Goal: Task Accomplishment & Management: Use online tool/utility

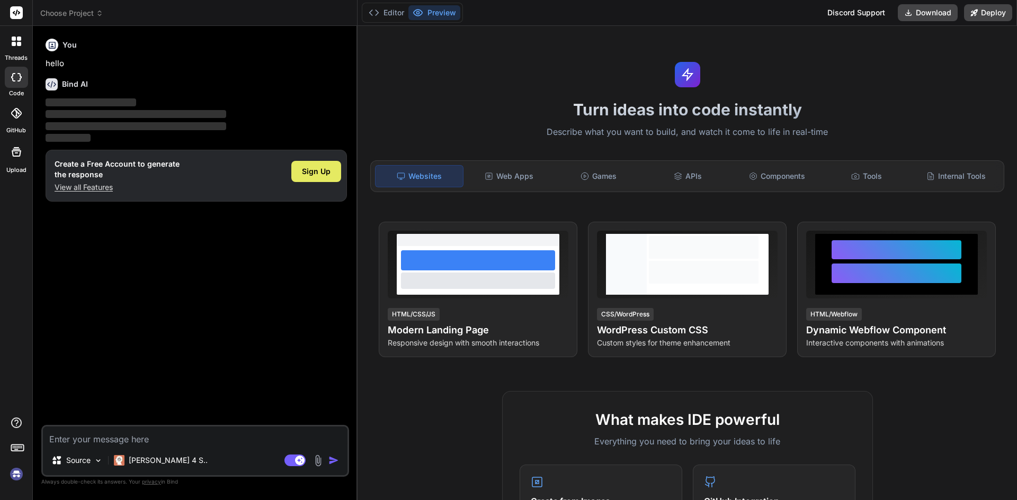
click at [304, 168] on span "Sign Up" at bounding box center [316, 171] width 29 height 11
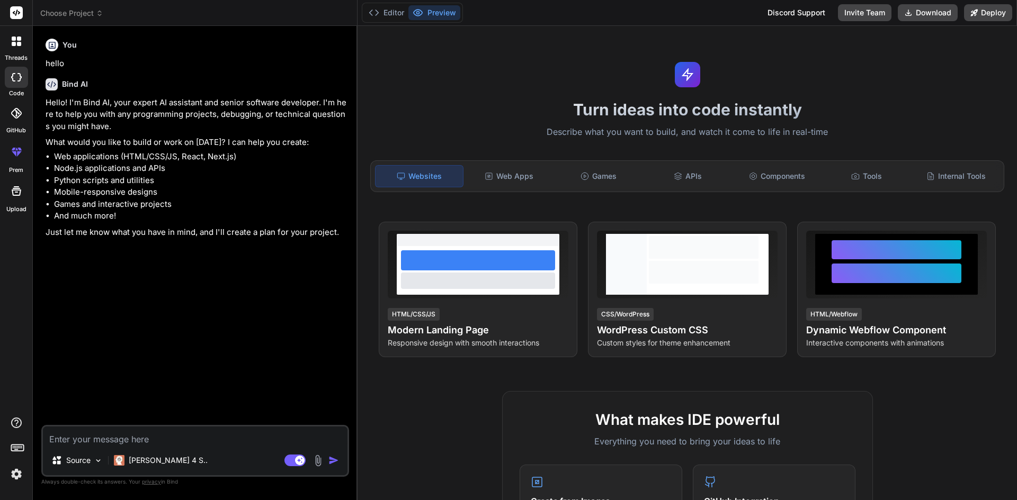
click at [199, 442] on textarea at bounding box center [195, 436] width 304 height 19
paste textarea "40.Although React Hooks generally replace class components, there are no plans …"
type textarea "x"
type textarea "40.Although React Hooks generally replace class components, there are no plans …"
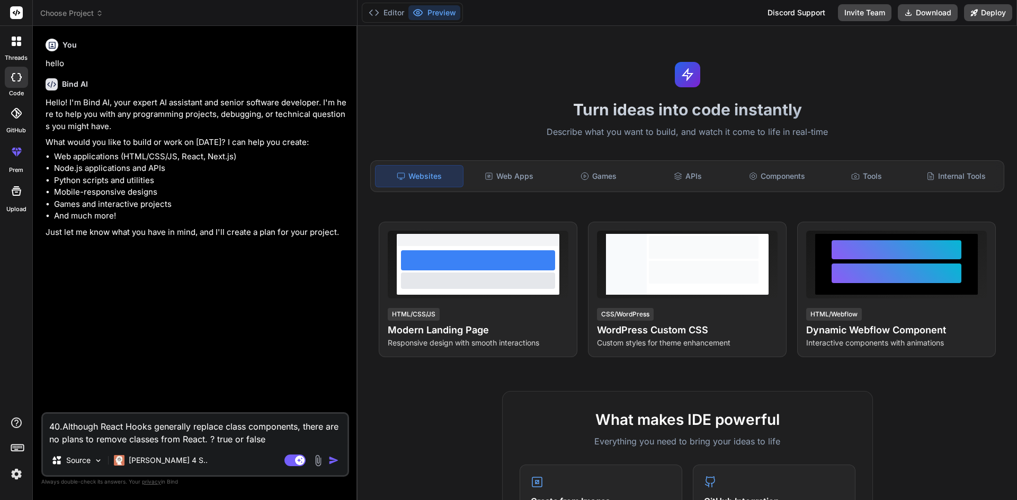
drag, startPoint x: 62, startPoint y: 427, endPoint x: 16, endPoint y: 426, distance: 46.6
click at [16, 426] on div "threads code GitHub prem Upload Choose Project Created with Pixso. Bind AI Web …" at bounding box center [508, 250] width 1017 height 500
click at [177, 427] on textarea "40.Although React Hooks generally replace class components, there are no plans …" at bounding box center [195, 430] width 304 height 32
click at [64, 424] on textarea "40.Although React Hooks generally replace class components, there are no plans …" at bounding box center [195, 430] width 304 height 32
type textarea "x"
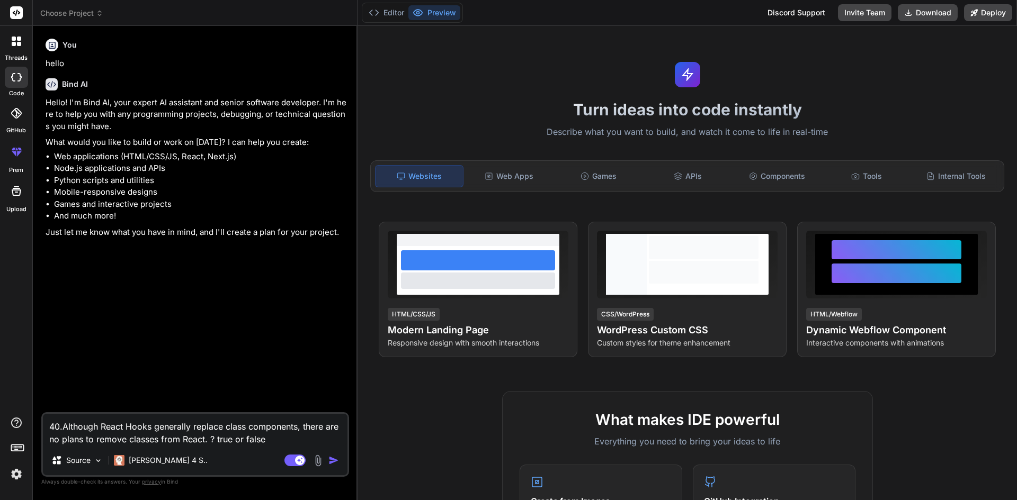
type textarea "40Although React Hooks generally replace class components, there are no plans t…"
type textarea "x"
type textarea "4Although React Hooks generally replace class components, there are no plans to…"
type textarea "x"
type textarea "Although React Hooks generally replace class components, there are no plans to …"
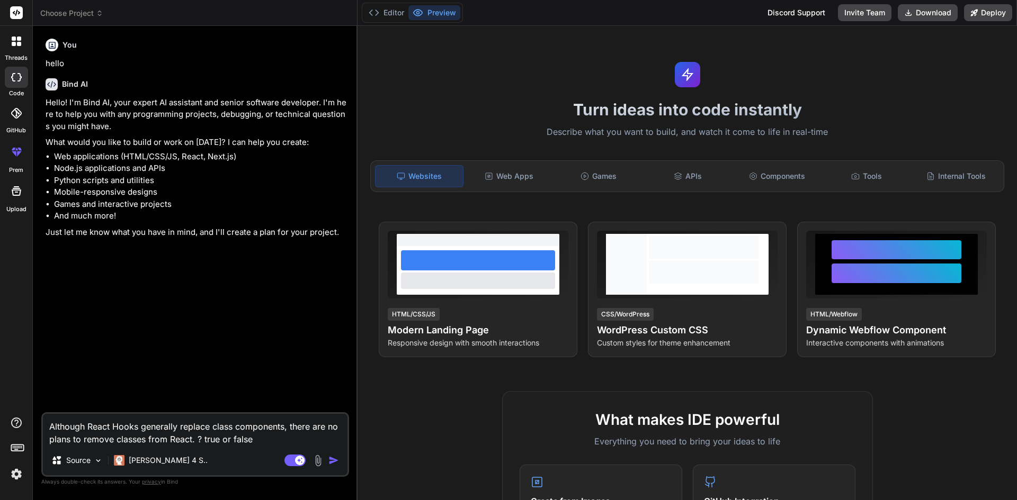
type textarea "x"
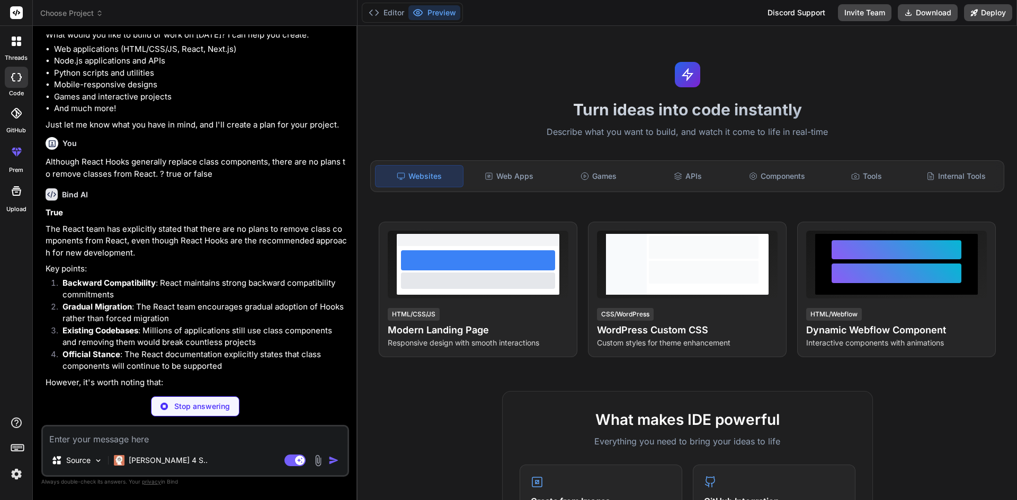
scroll to position [122, 0]
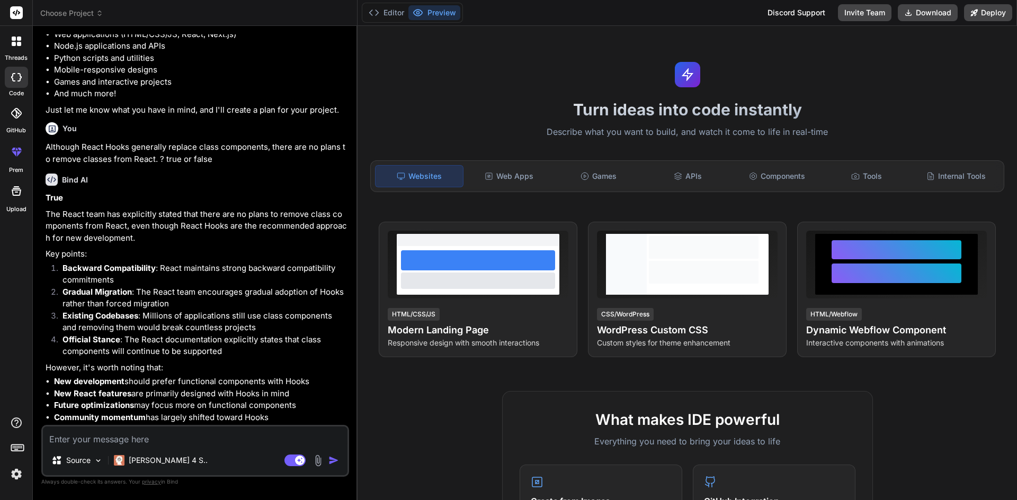
click at [227, 434] on textarea at bounding box center [195, 436] width 304 height 19
paste textarea "What is Babel ?"
type textarea "x"
type textarea "What is Babel ?"
type textarea "x"
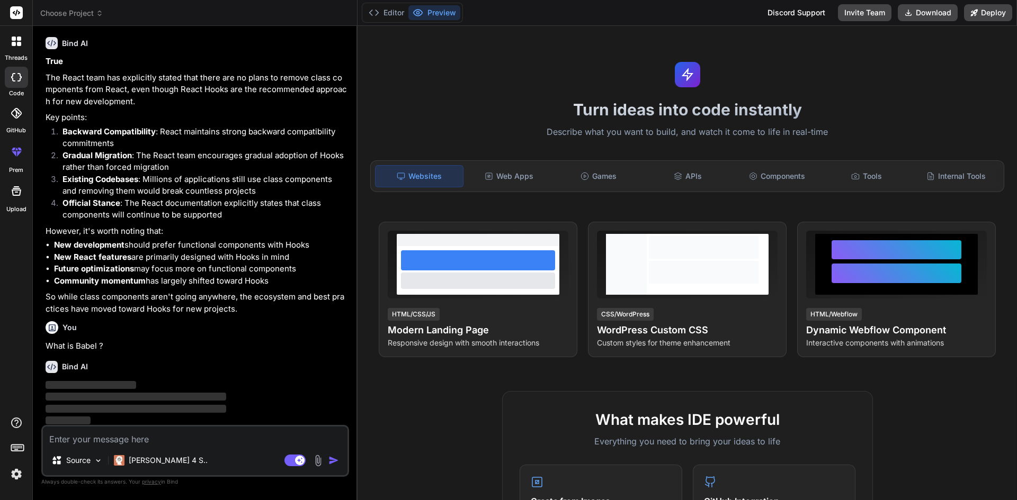
scroll to position [261, 0]
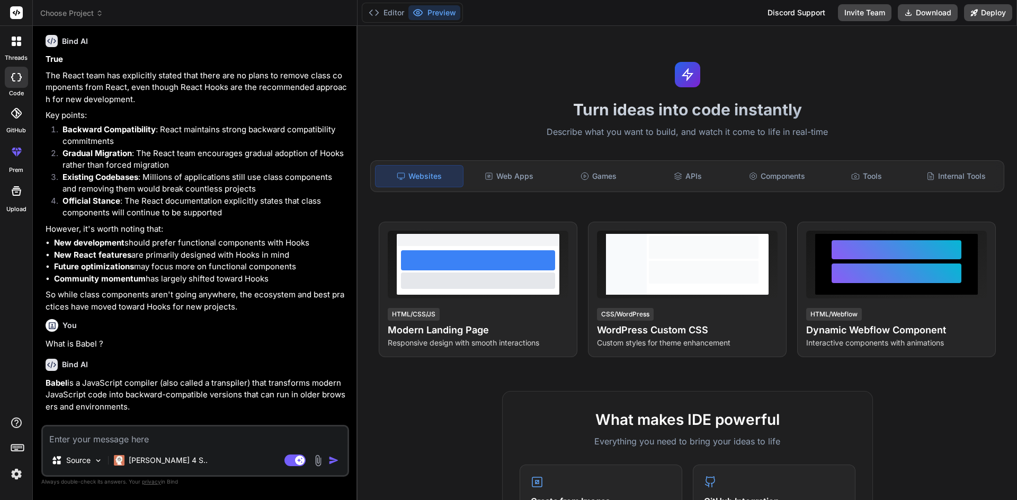
click at [257, 435] on textarea at bounding box center [195, 436] width 304 height 19
click at [271, 441] on textarea at bounding box center [195, 436] width 304 height 19
paste textarea "<html lang="en"> > 27 | <body className={`${geistSans.variable} ${geistMono.var…"
type textarea "x"
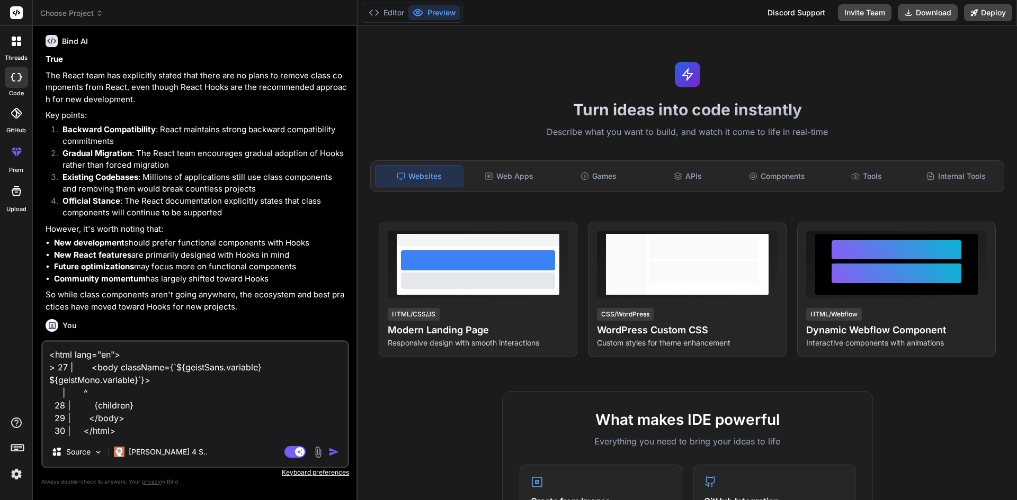
type textarea "<html lang="en"> > 27 | <body className={`${geistSans.variable} ${geistMono.var…"
click at [53, 355] on textarea "<html lang="en"> > 27 | <body className={`${geistSans.variable} ${geistMono.var…" at bounding box center [195, 389] width 304 height 95
type textarea "x"
type textarea "<html lang="en"> > 27 | <body className={`${geistSans.variable} ${geistMono.var…"
type textarea "x"
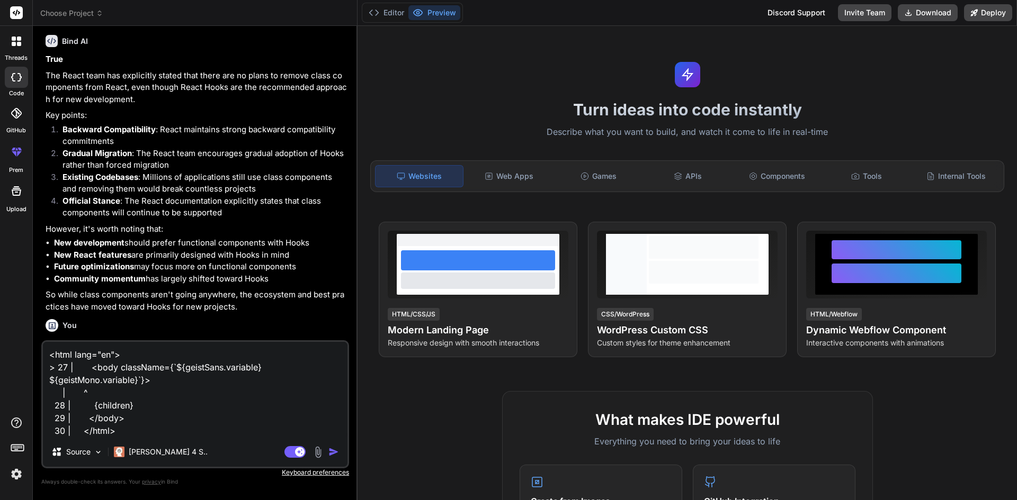
type textarea "<html lang="en"> > 27 | <body className={`${geistSans.variable} ${geistMono.var…"
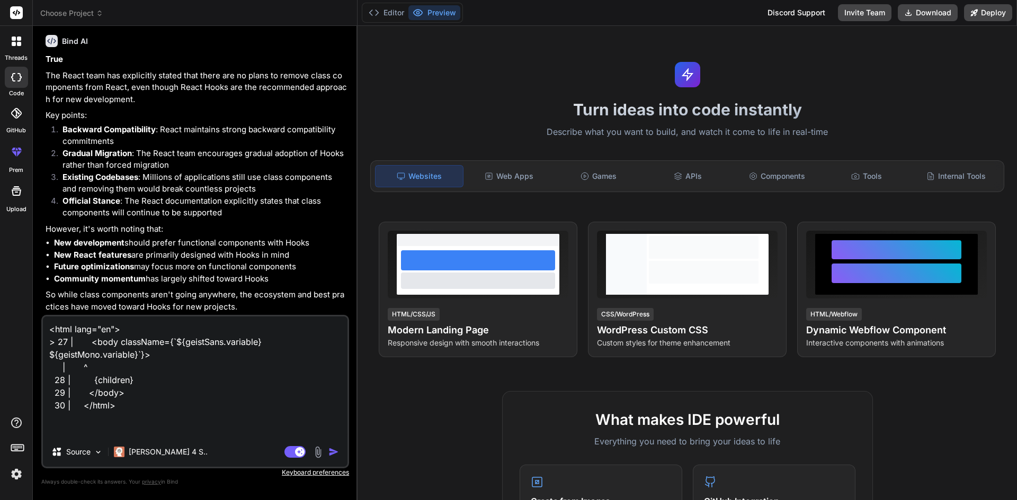
paste textarea "Console Error A tree hydrated but some attributes of the server rendered HTML d…"
type textarea "x"
type textarea "Console Error A tree hydrated but some attributes of the server rendered HTML d…"
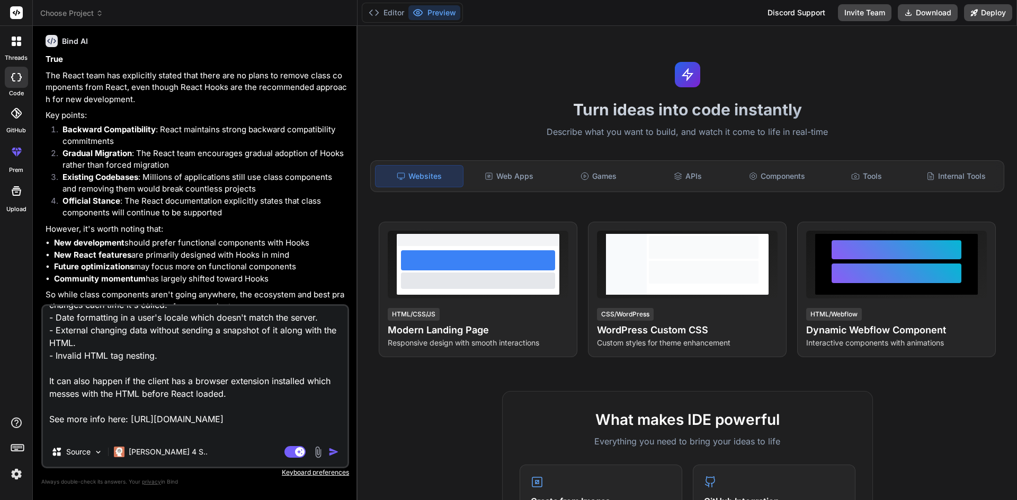
scroll to position [218, 0]
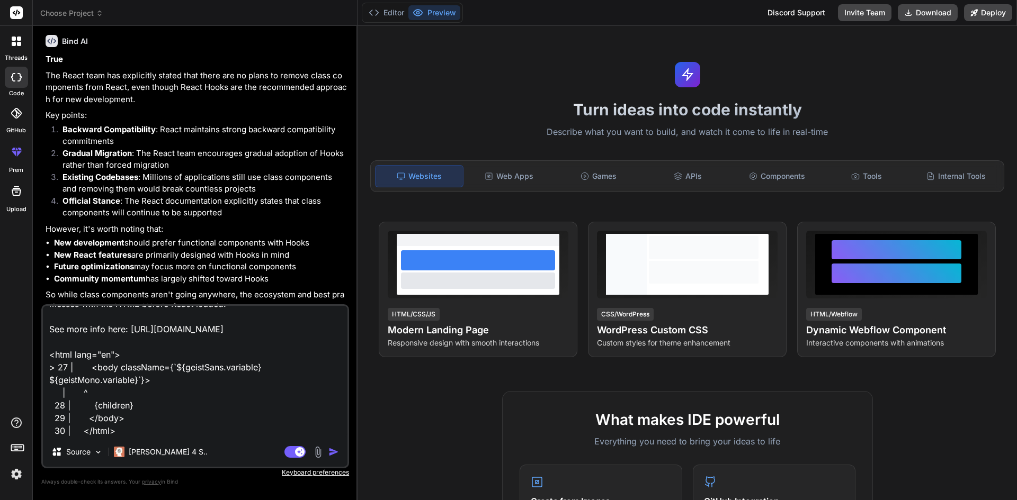
click at [123, 429] on textarea "Console Error A tree hydrated but some attributes of the server rendered HTML d…" at bounding box center [195, 371] width 304 height 131
type textarea "x"
type textarea "Console Error A tree hydrated but some attributes of the server rendered HTML d…"
type textarea "x"
type textarea "Console Error A tree hydrated but some attributes of the server rendered HTML d…"
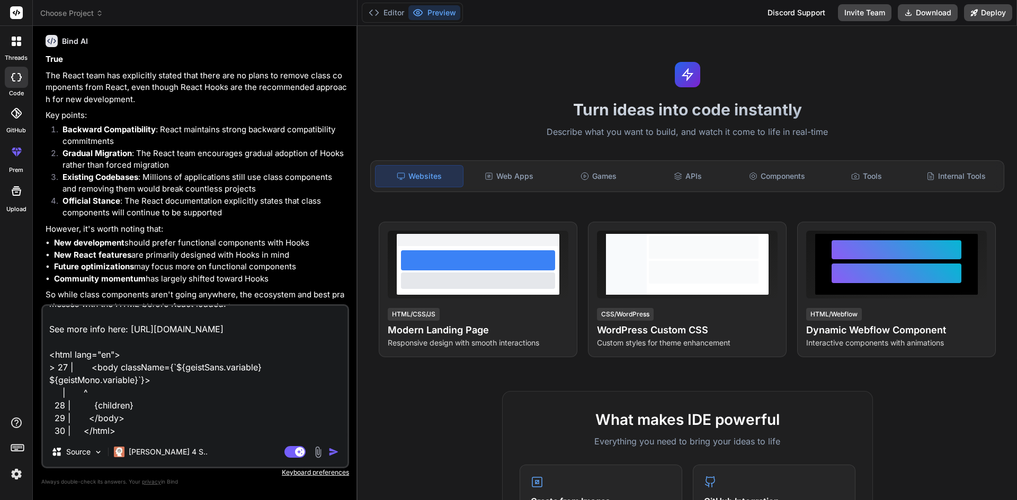
scroll to position [244, 0]
type textarea "x"
type textarea "Console Error A tree hydrated but some attributes of the server rendered HTML d…"
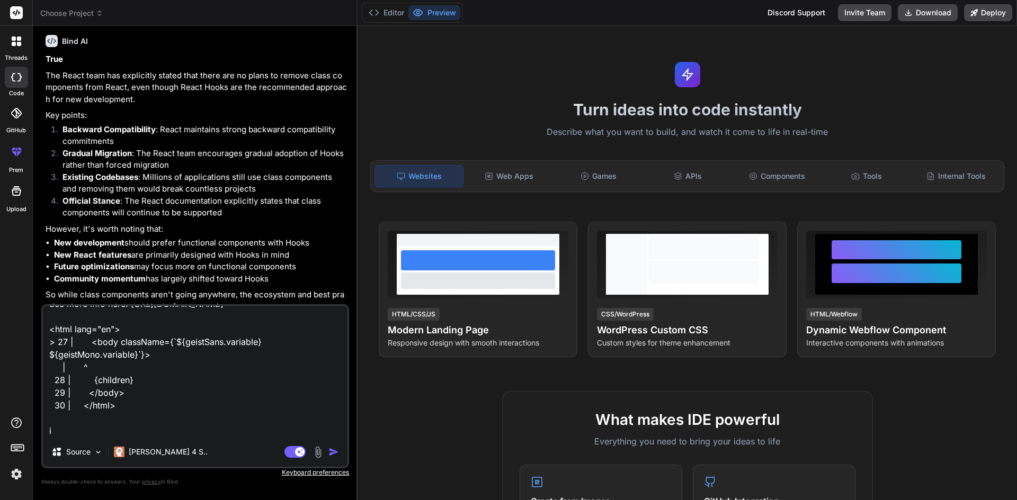
type textarea "x"
type textarea "Console Error A tree hydrated but some attributes of the server rendered HTML d…"
type textarea "x"
type textarea "Console Error A tree hydrated but some attributes of the server rendered HTML d…"
type textarea "x"
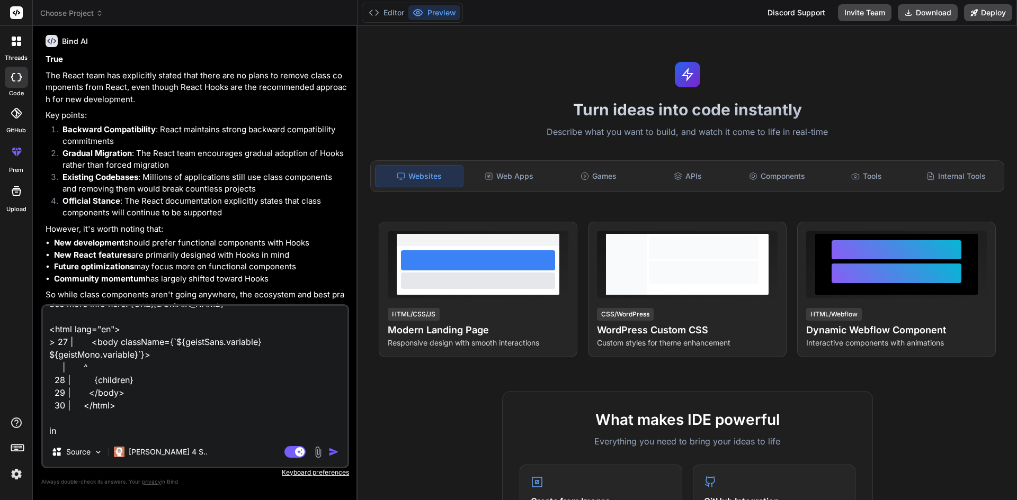
type textarea "Console Error A tree hydrated but some attributes of the server rendered HTML d…"
type textarea "x"
type textarea "Console Error A tree hydrated but some attributes of the server rendered HTML d…"
type textarea "x"
type textarea "Console Error A tree hydrated but some attributes of the server rendered HTML d…"
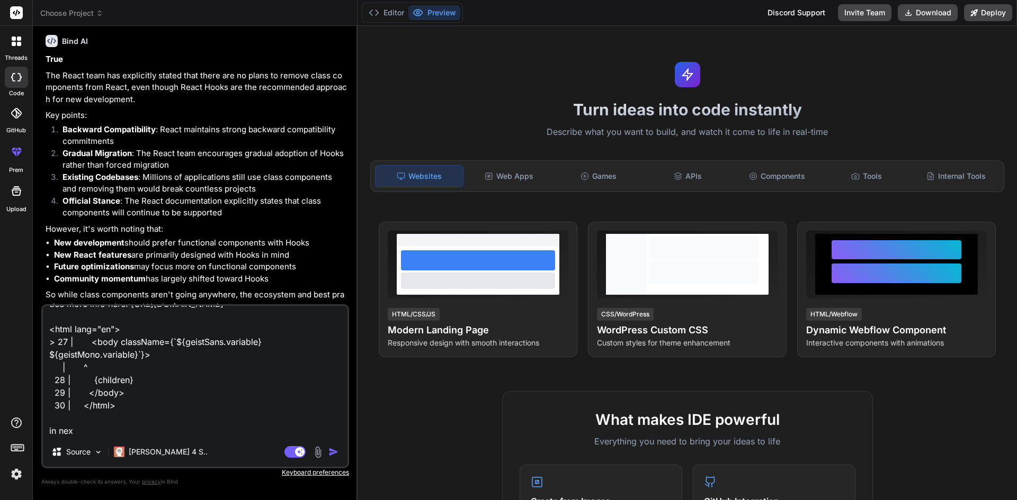
type textarea "x"
type textarea "Console Error A tree hydrated but some attributes of the server rendered HTML d…"
type textarea "x"
type textarea "Console Error A tree hydrated but some attributes of the server rendered HTML d…"
type textarea "x"
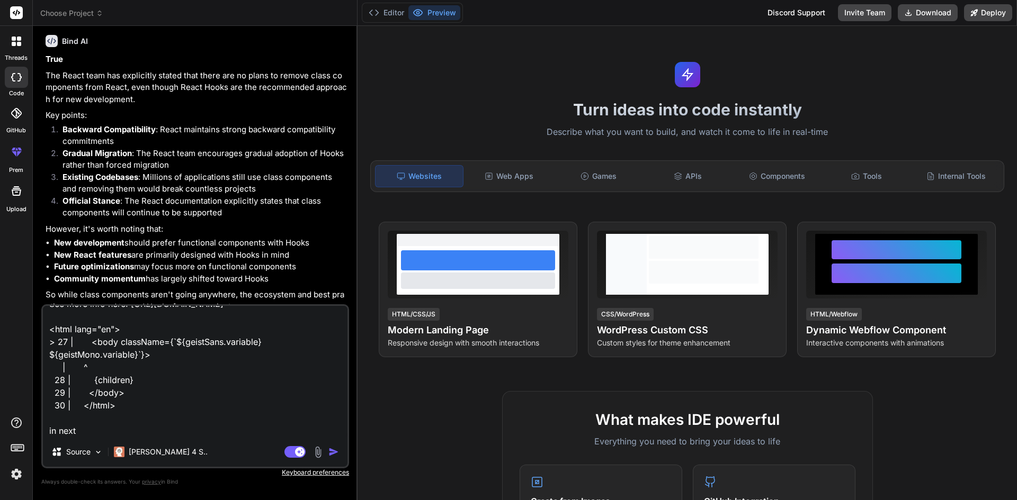
type textarea "Console Error A tree hydrated but some attributes of the server rendered HTML d…"
type textarea "x"
type textarea "Console Error A tree hydrated but some attributes of the server rendered HTML d…"
type textarea "x"
type textarea "Console Error A tree hydrated but some attributes of the server rendered HTML d…"
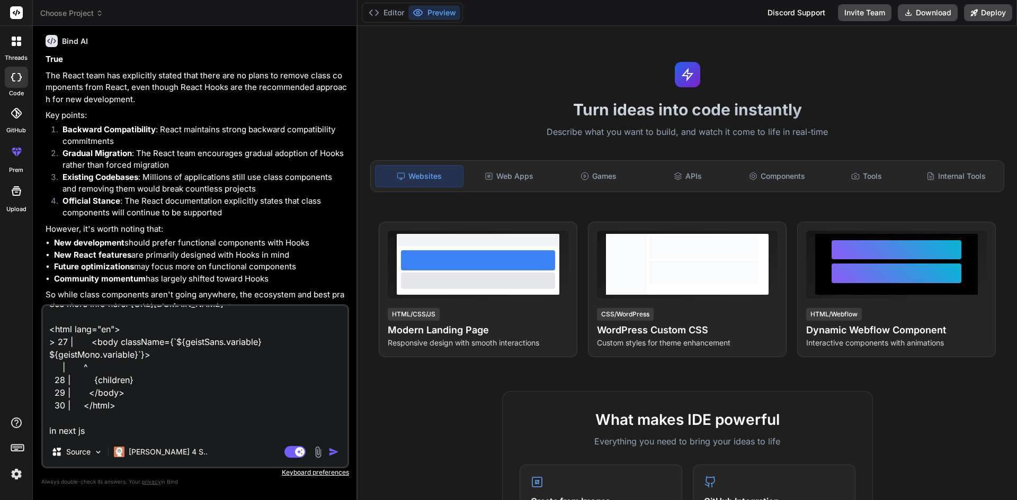
type textarea "x"
type textarea "Console Error A tree hydrated but some attributes of the server rendered HTML d…"
type textarea "x"
type textarea "Console Error A tree hydrated but some attributes of the server rendered HTML d…"
type textarea "x"
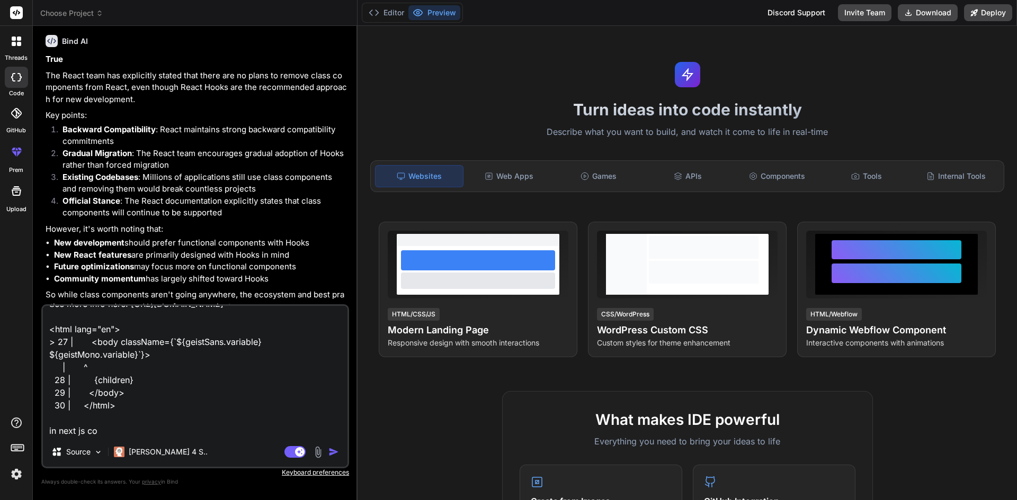
type textarea "Console Error A tree hydrated but some attributes of the server rendered HTML d…"
type textarea "x"
type textarea "Console Error A tree hydrated but some attributes of the server rendered HTML d…"
type textarea "x"
type textarea "Console Error A tree hydrated but some attributes of the server rendered HTML d…"
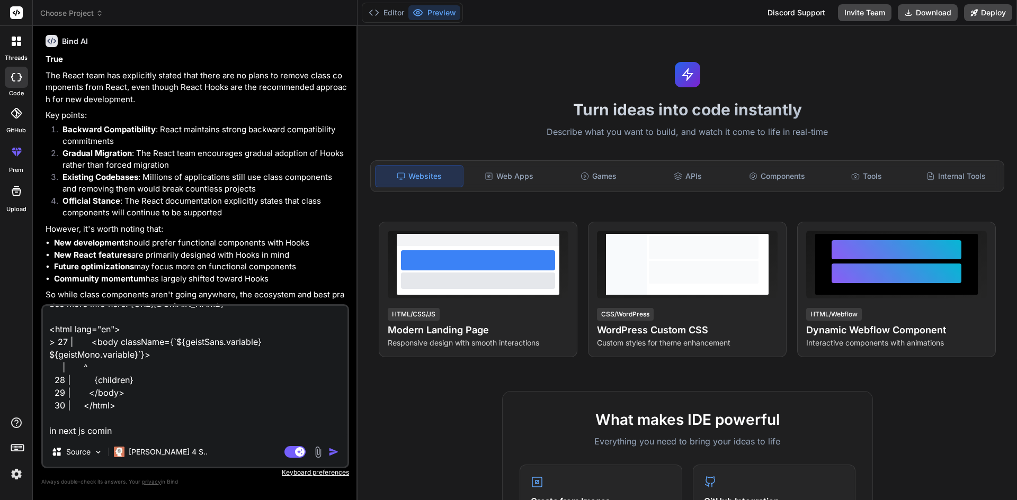
type textarea "x"
type textarea "Console Error A tree hydrated but some attributes of the server rendered HTML d…"
type textarea "x"
type textarea "Console Error A tree hydrated but some attributes of the server rendered HTML d…"
type textarea "x"
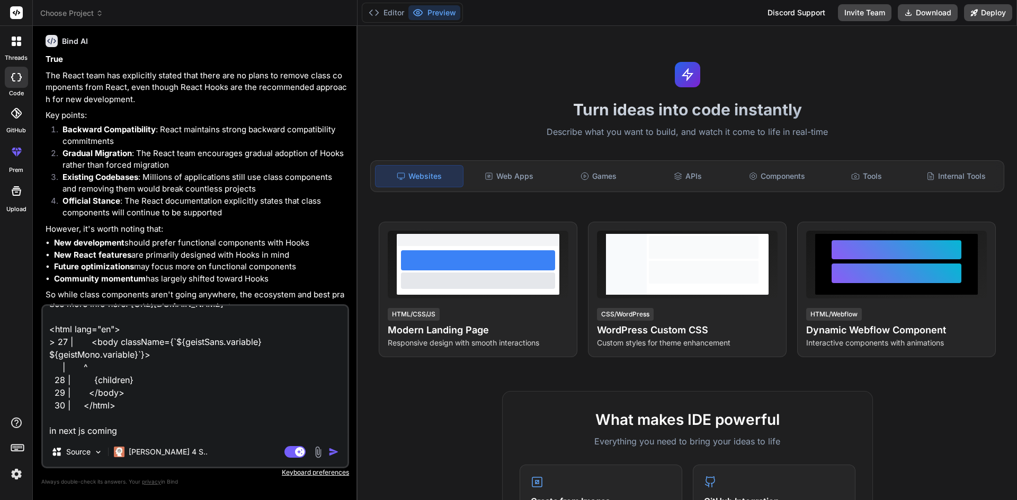
type textarea "Console Error A tree hydrated but some attributes of the server rendered HTML d…"
type textarea "x"
type textarea "Console Error A tree hydrated but some attributes of the server rendered HTML d…"
type textarea "x"
type textarea "Console Error A tree hydrated but some attributes of the server rendered HTML d…"
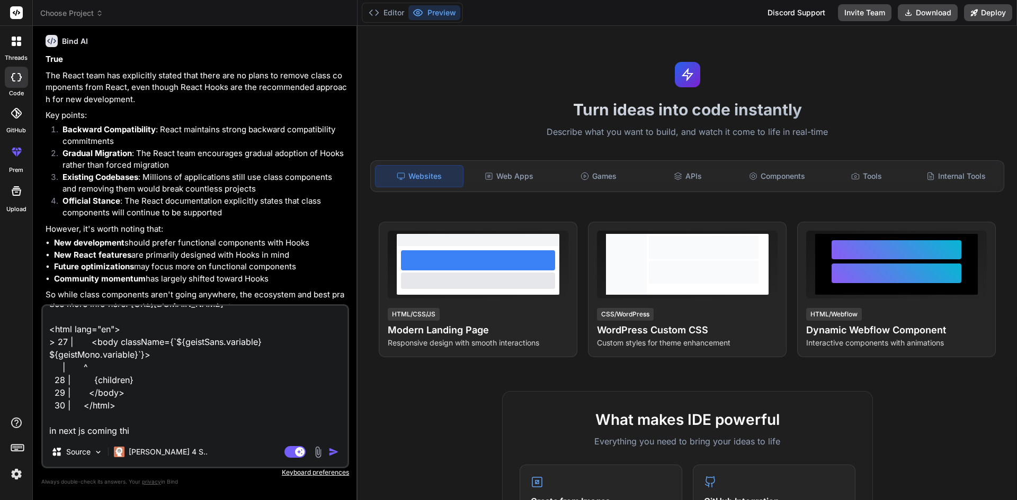
type textarea "x"
type textarea "Console Error A tree hydrated but some attributes of the server rendered HTML d…"
type textarea "x"
type textarea "Console Error A tree hydrated but some attributes of the server rendered HTML d…"
type textarea "x"
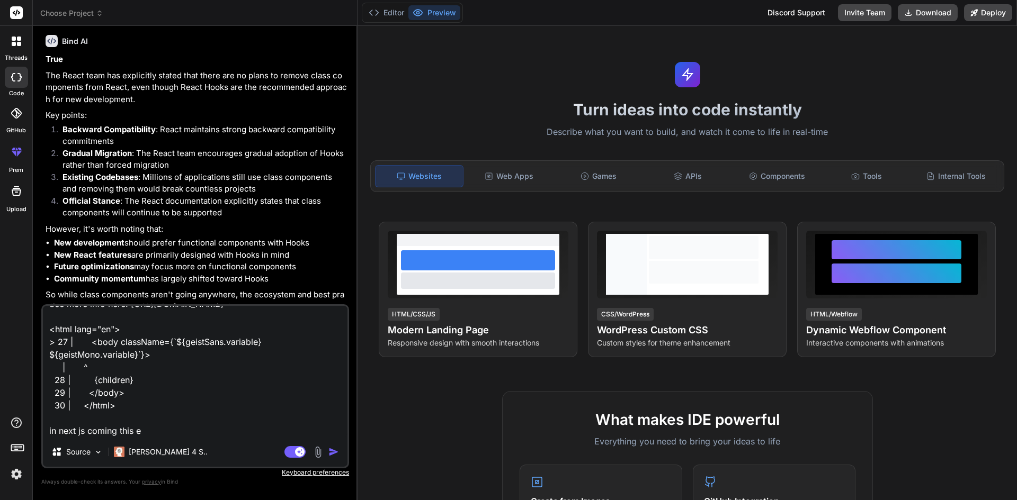
type textarea "Console Error A tree hydrated but some attributes of the server rendered HTML d…"
type textarea "x"
type textarea "Console Error A tree hydrated but some attributes of the server rendered HTML d…"
type textarea "x"
type textarea "Console Error A tree hydrated but some attributes of the server rendered HTML d…"
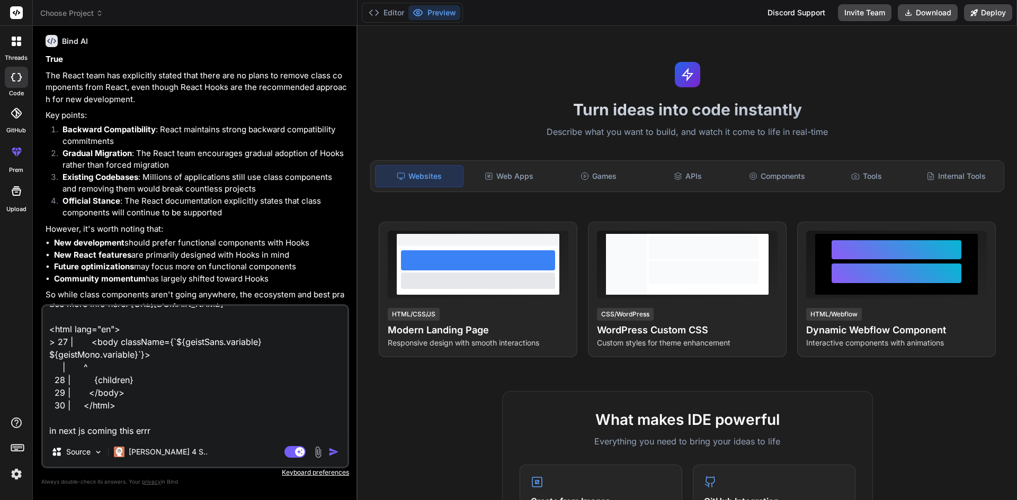
type textarea "x"
type textarea "Console Error A tree hydrated but some attributes of the server rendered HTML d…"
type textarea "x"
type textarea "Console Error A tree hydrated but some attributes of the server rendered HTML d…"
type textarea "x"
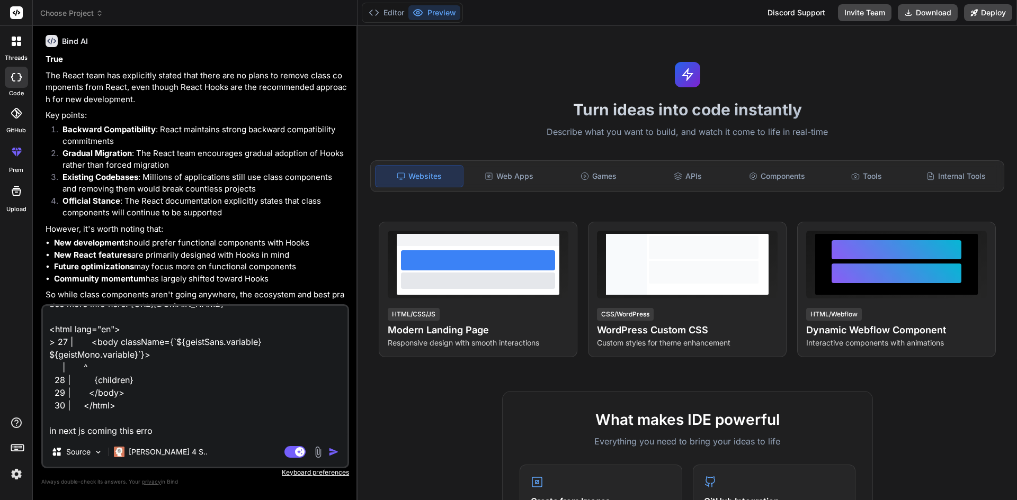
type textarea "Console Error A tree hydrated but some attributes of the server rendered HTML d…"
type textarea "x"
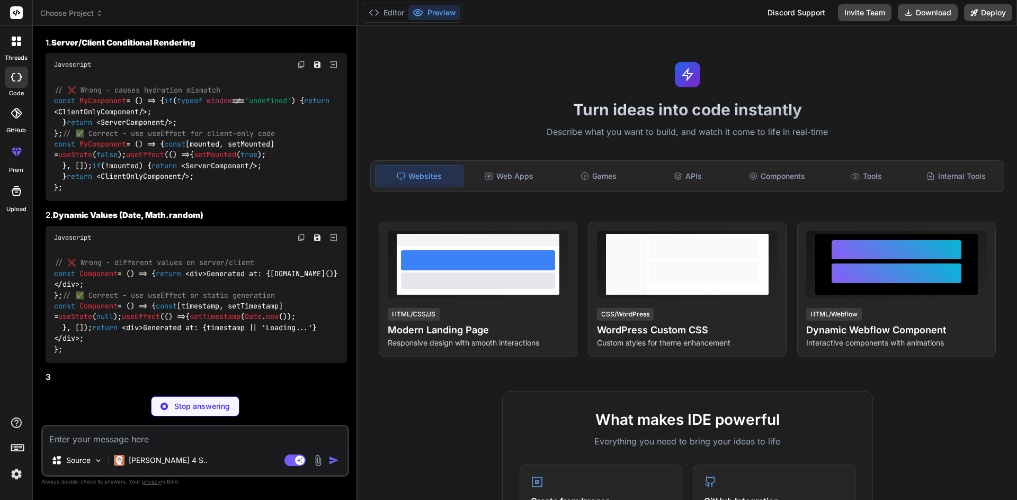
scroll to position [1798, 0]
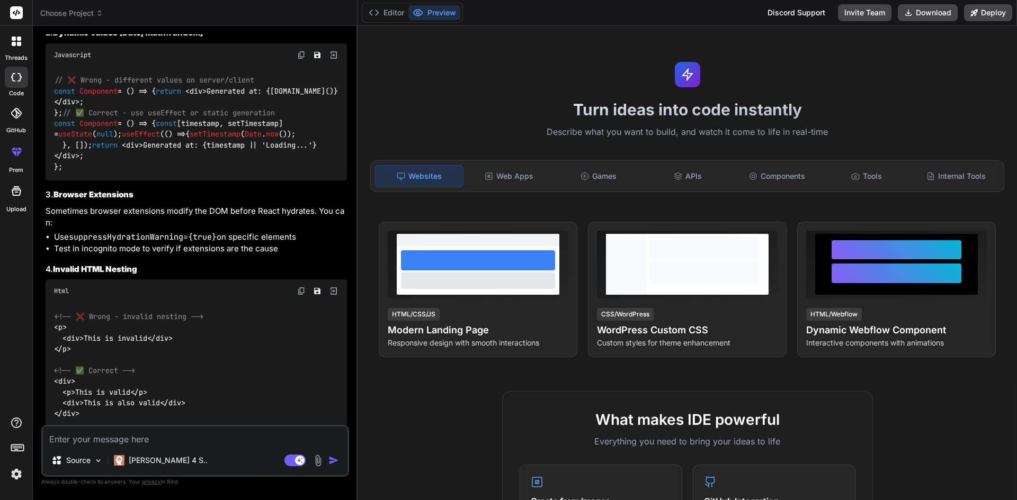
type textarea "x"
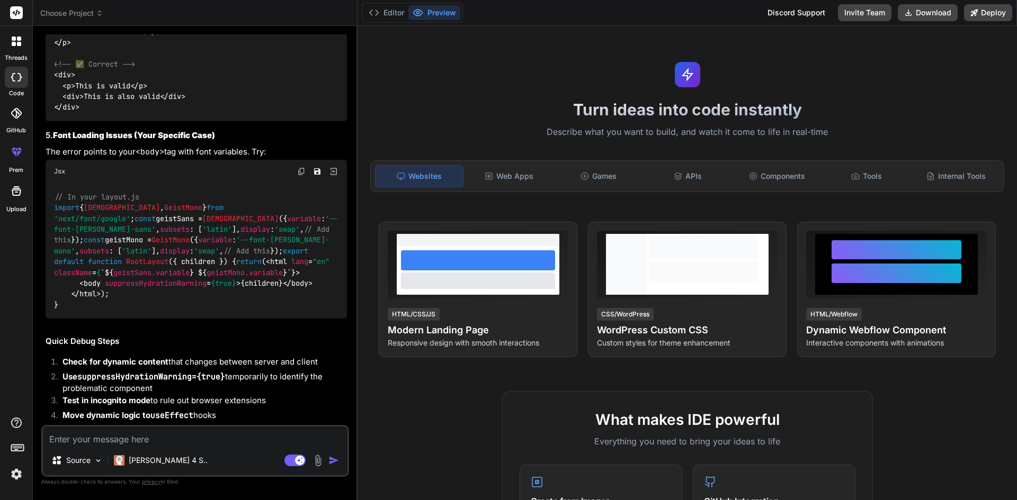
scroll to position [2275, 0]
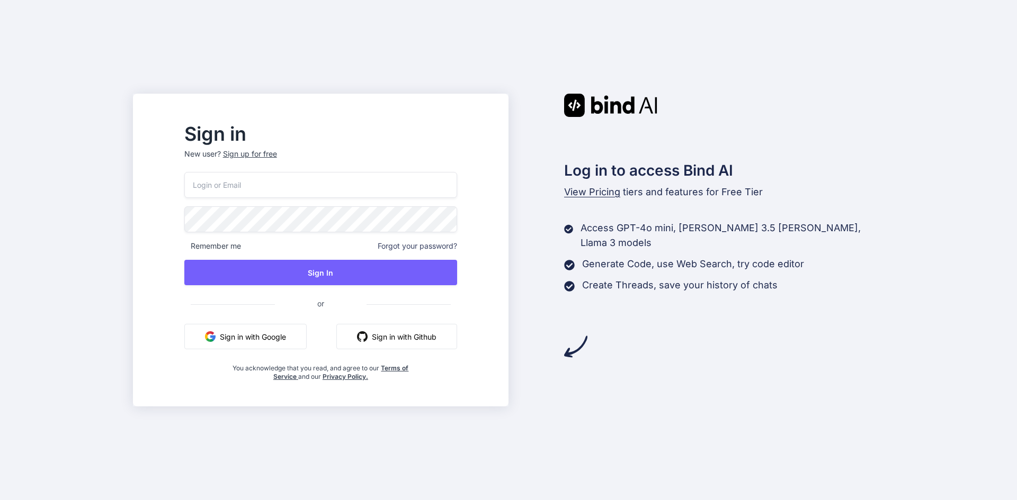
click at [316, 188] on input "email" at bounding box center [320, 185] width 273 height 26
paste input "[EMAIL_ADDRESS][DOMAIN_NAME]"
type input "[EMAIL_ADDRESS][DOMAIN_NAME]"
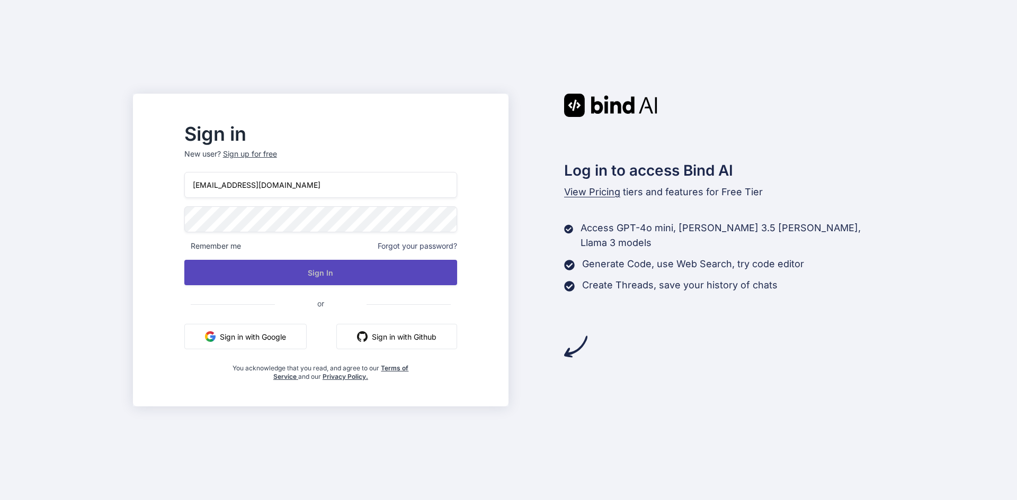
click at [295, 273] on button "Sign In" at bounding box center [320, 272] width 273 height 25
